Goal: Task Accomplishment & Management: Use online tool/utility

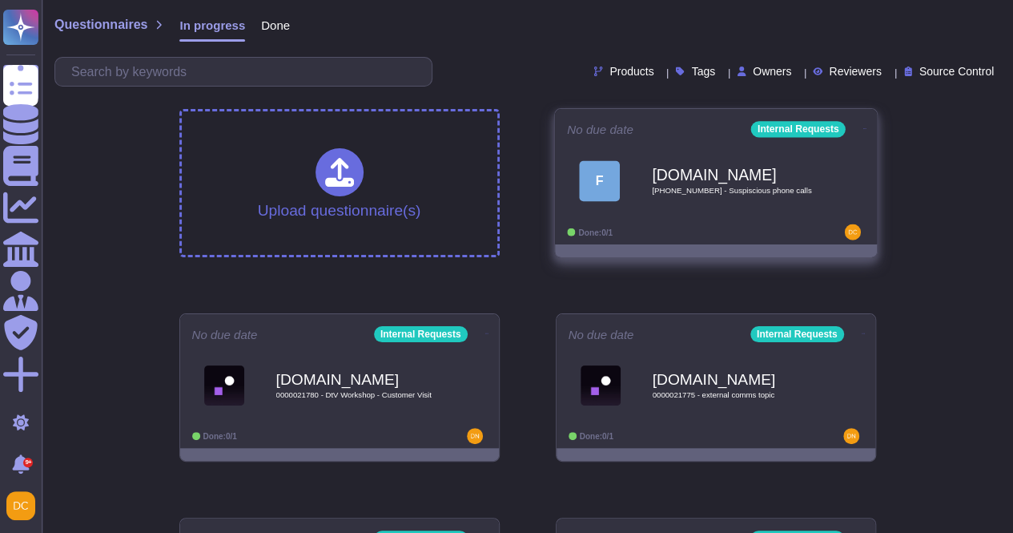
click at [716, 195] on div "[DOMAIN_NAME] [PHONE_NUMBER] - Suspiscious phone calls" at bounding box center [733, 180] width 162 height 65
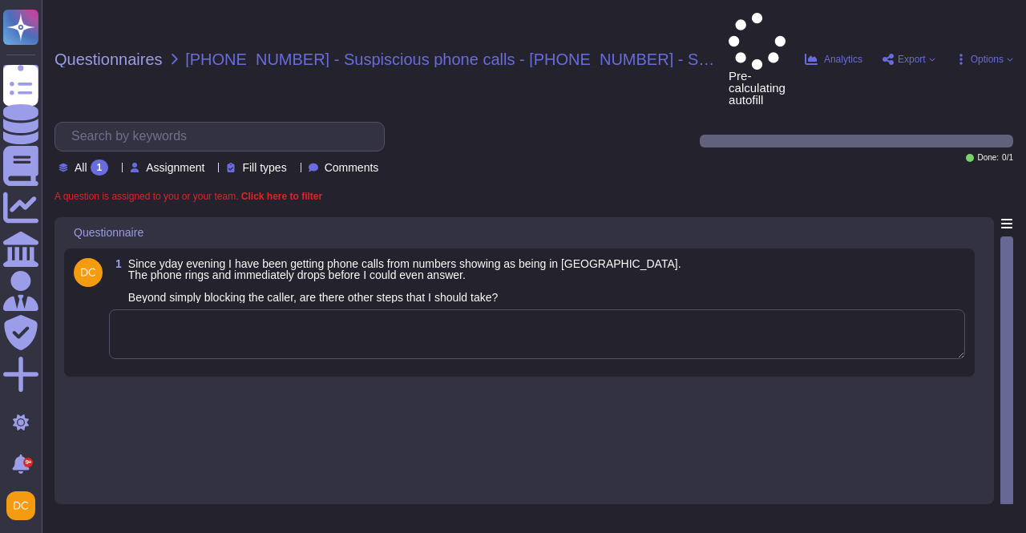
click at [201, 309] on textarea at bounding box center [537, 334] width 856 height 50
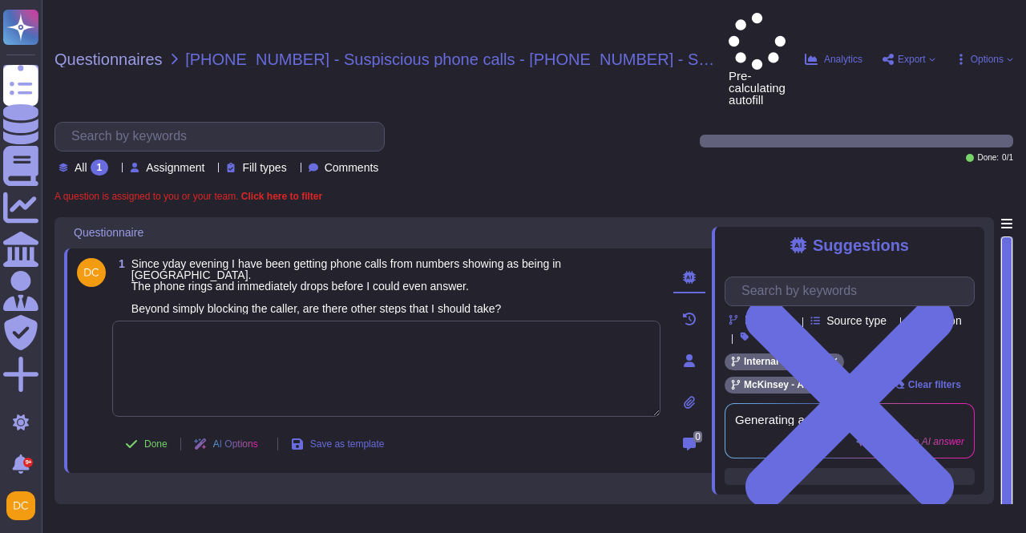
paste textarea "[PHONE_NUMBER] - Suspiscious phone calls"
type textarea "[PHONE_NUMBER] - Suspiscious phone calls"
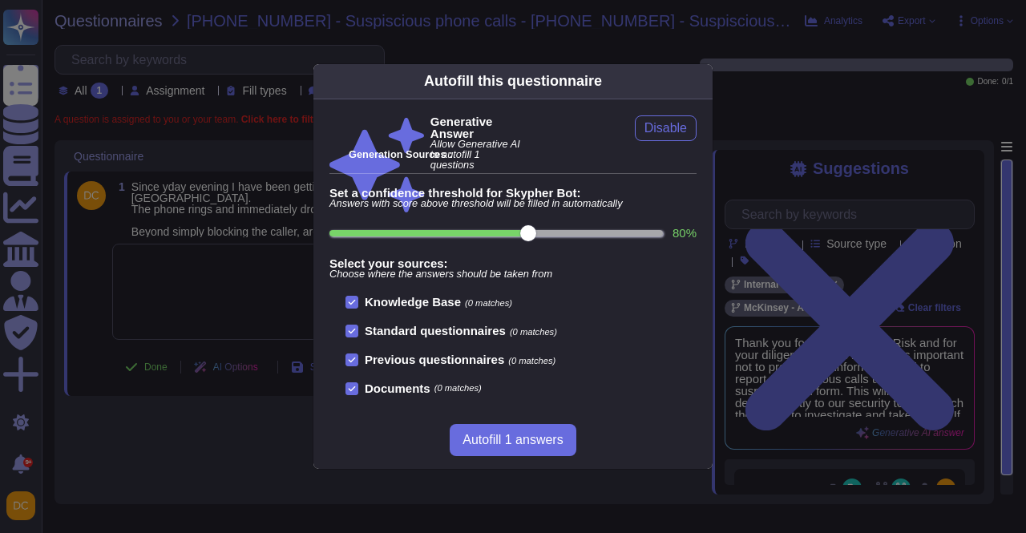
click at [189, 295] on div "Autofill this questionnaire Generative Answer Allow Generative AI to autofill 1…" at bounding box center [513, 266] width 1026 height 533
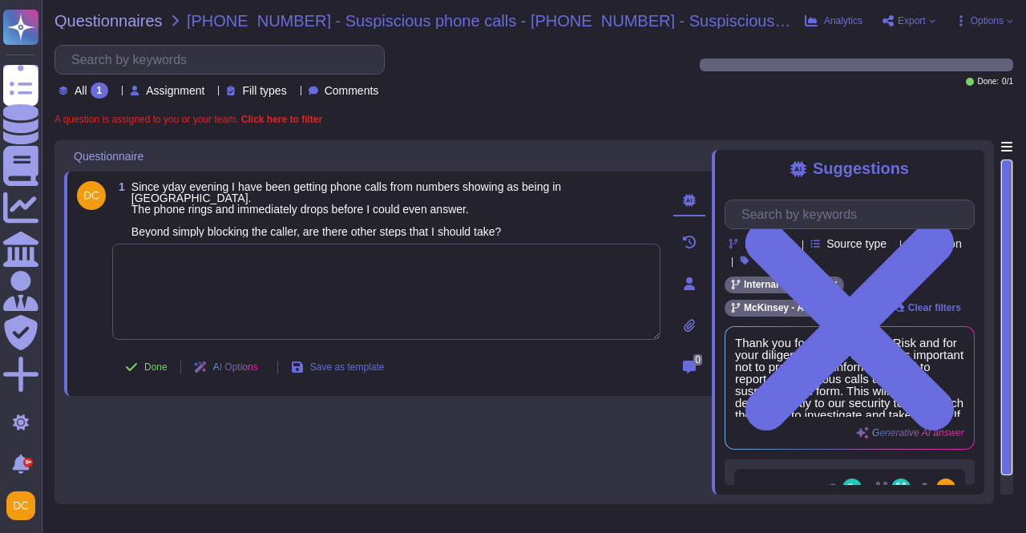
paste textarea "Thank you for contacting the Ask Risk team and for your diligence on this matte…"
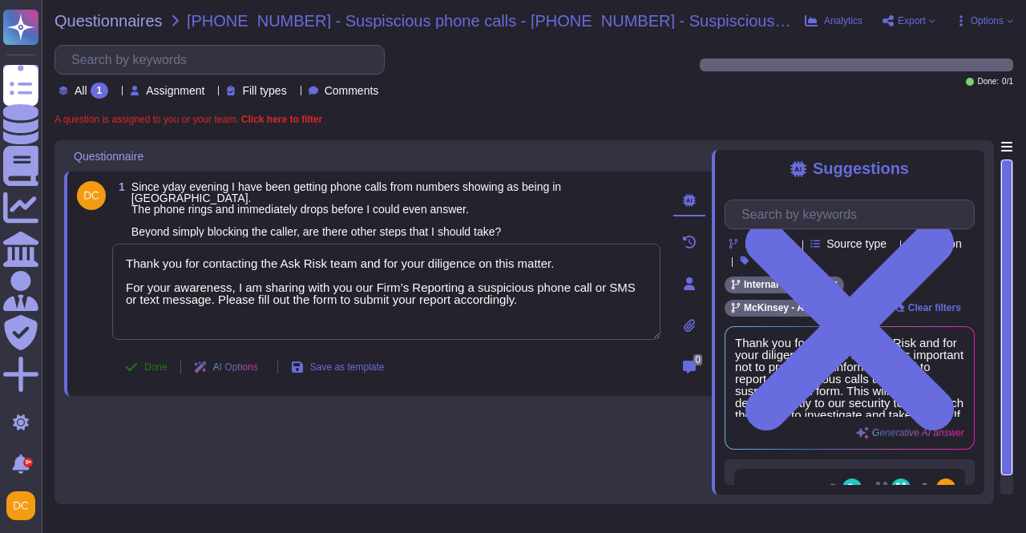
type textarea "Thank you for contacting the Ask Risk team and for your diligence on this matte…"
click at [149, 363] on span "Done" at bounding box center [155, 367] width 23 height 10
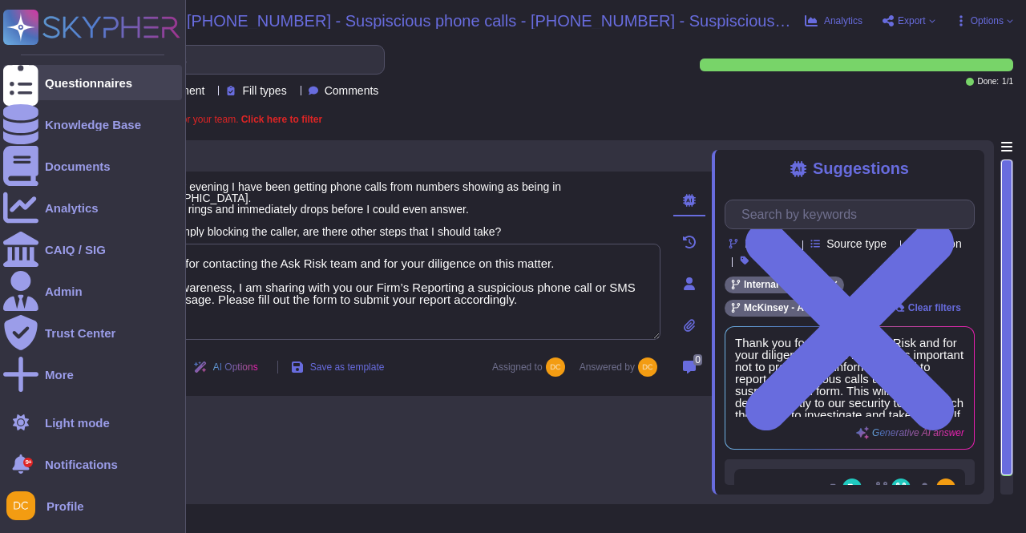
click at [71, 77] on div "Questionnaires" at bounding box center [88, 83] width 87 height 12
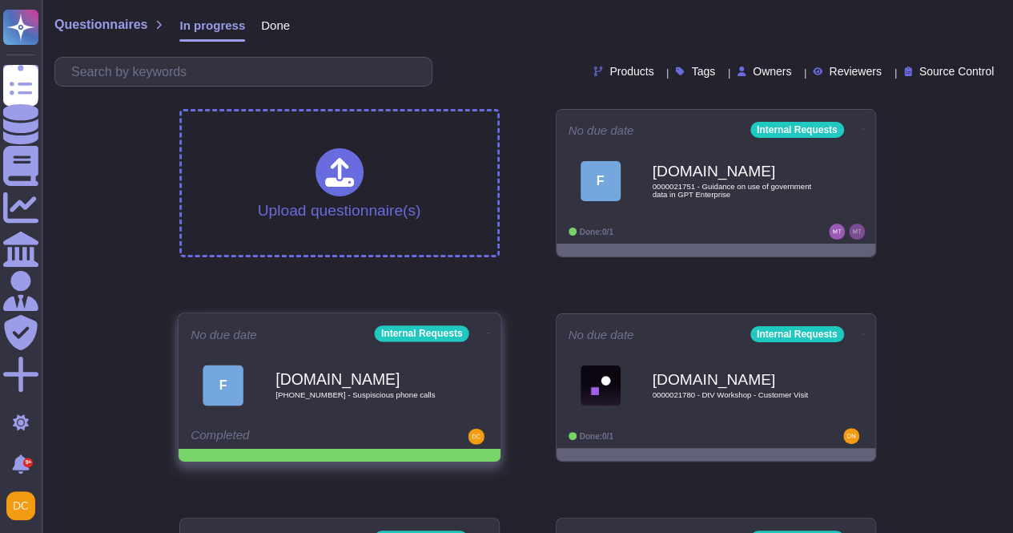
click at [862, 131] on icon at bounding box center [863, 129] width 3 height 4
